Goal: Navigation & Orientation: Go to known website

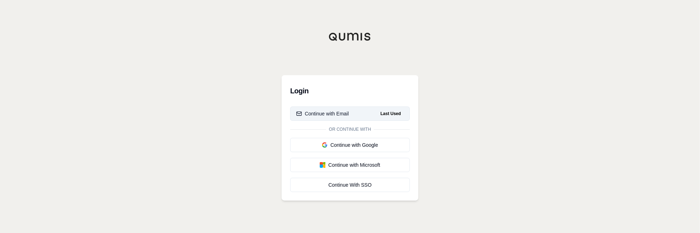
click at [358, 114] on button "Continue with Email Last Used" at bounding box center [350, 113] width 120 height 14
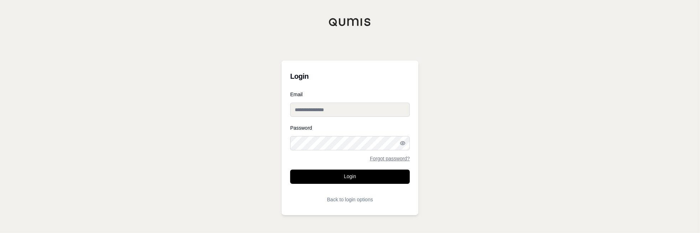
type input "**********"
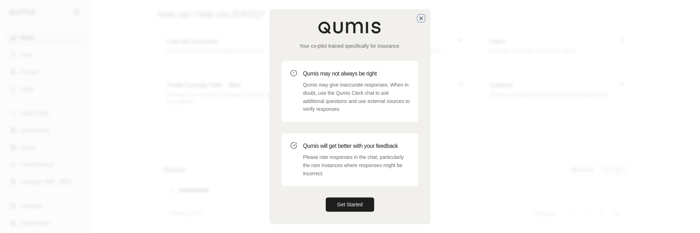
click at [420, 19] on icon "button" at bounding box center [421, 18] width 6 height 6
